Goal: Information Seeking & Learning: Learn about a topic

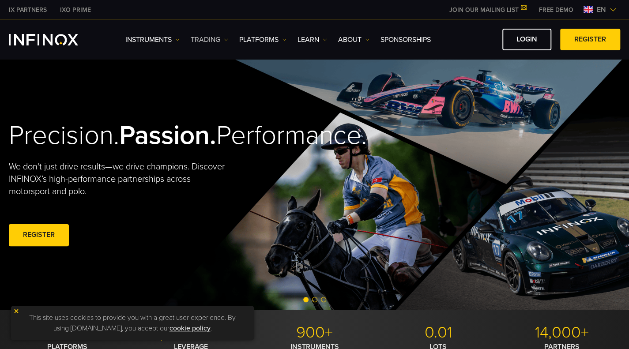
click at [209, 38] on link "TRADING" at bounding box center [210, 39] width 38 height 11
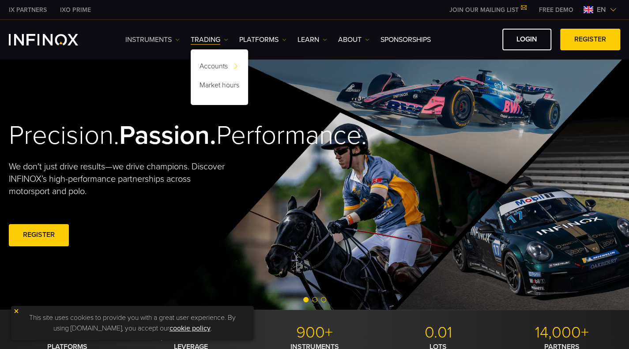
click at [163, 43] on link "Instruments" at bounding box center [152, 39] width 54 height 11
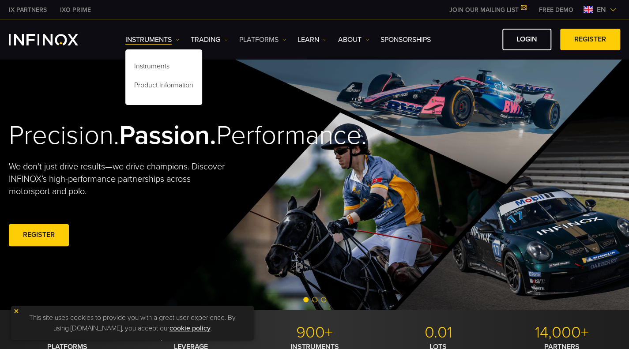
click at [263, 41] on link "PLATFORMS" at bounding box center [262, 39] width 47 height 11
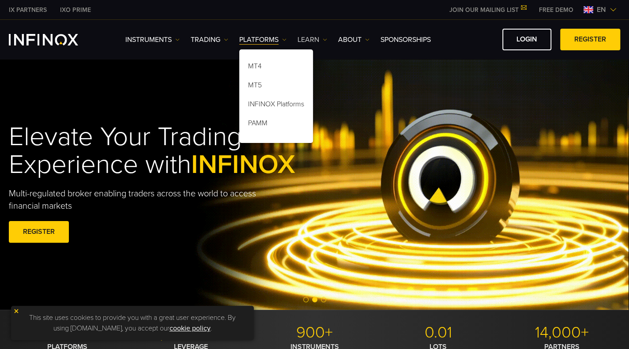
click at [320, 38] on link "Learn" at bounding box center [312, 39] width 30 height 11
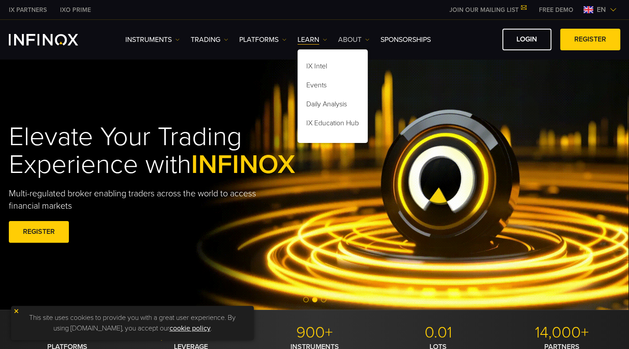
click at [362, 39] on link "ABOUT" at bounding box center [353, 39] width 31 height 11
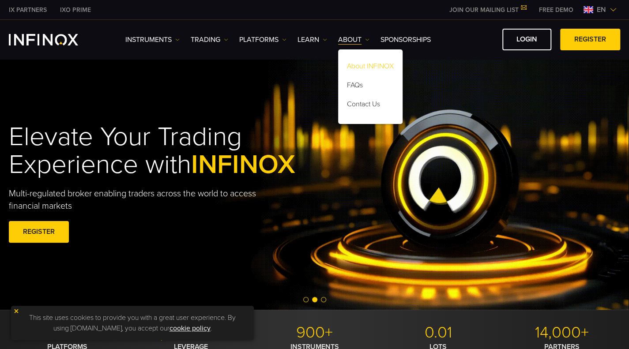
click at [354, 68] on link "About INFINOX" at bounding box center [370, 67] width 64 height 19
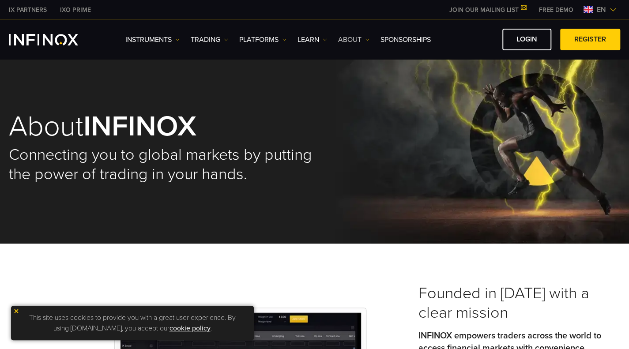
click at [350, 37] on link "ABOUT" at bounding box center [353, 39] width 31 height 11
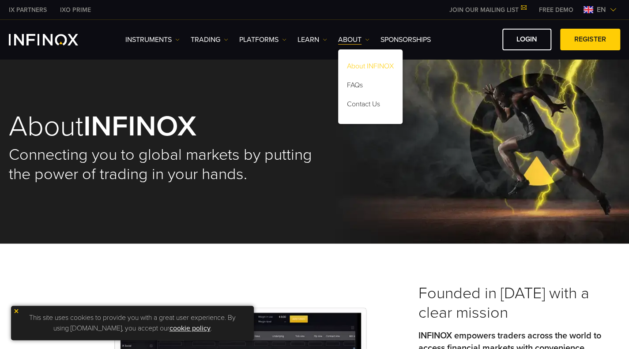
click at [372, 65] on link "About INFINOX" at bounding box center [370, 67] width 64 height 19
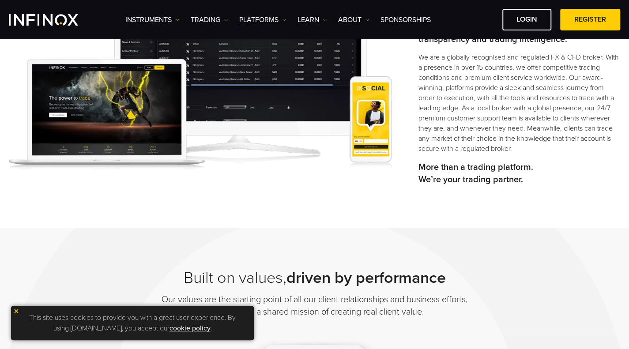
scroll to position [353, 0]
